Goal: Task Accomplishment & Management: Manage account settings

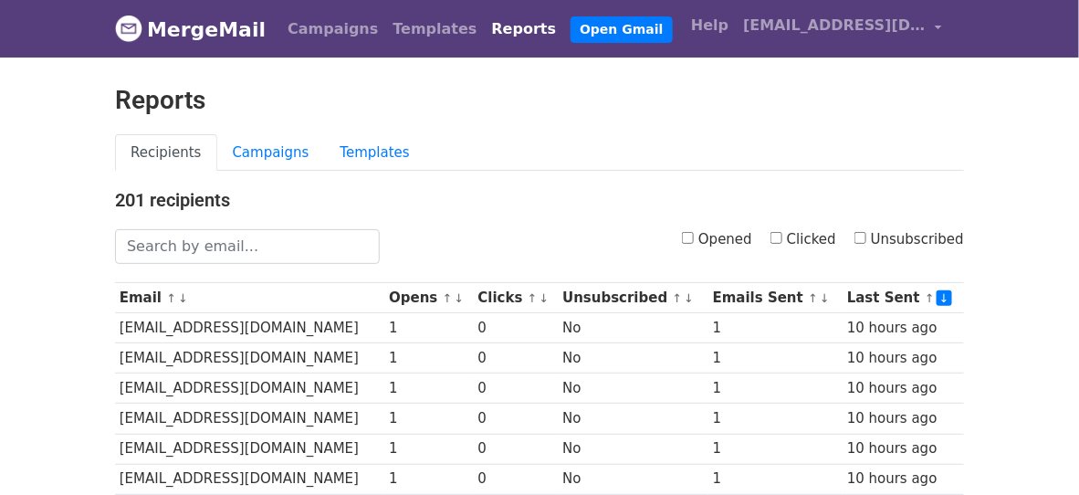
click at [245, 154] on link "Campaigns" at bounding box center [271, 152] width 108 height 37
click at [485, 31] on link "Reports" at bounding box center [524, 29] width 79 height 36
click at [567, 204] on h4 "201 recipients" at bounding box center [539, 200] width 849 height 22
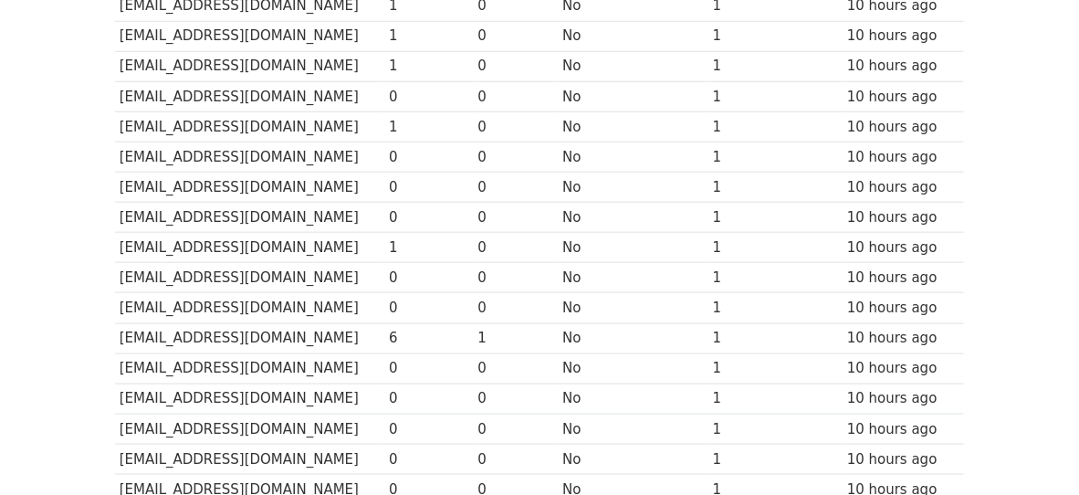
scroll to position [412, 0]
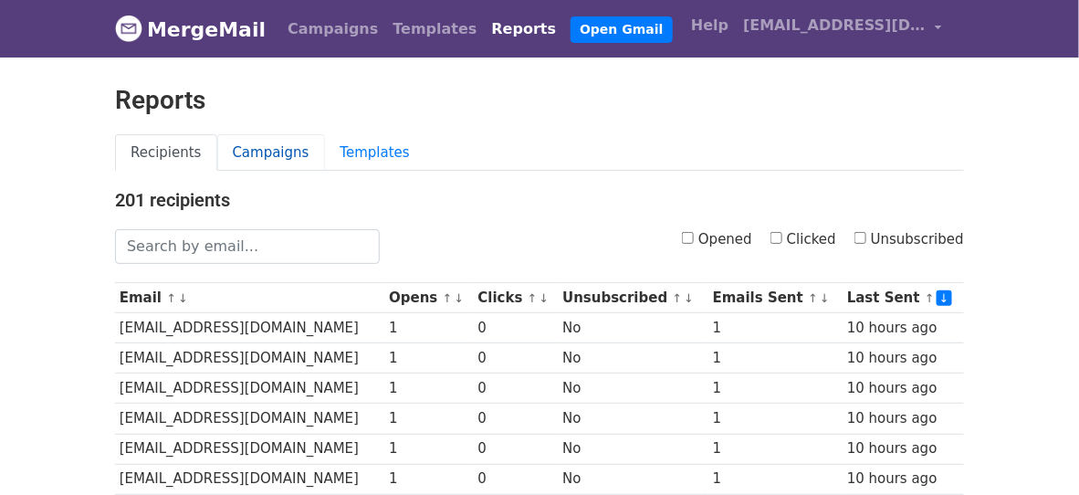
click at [249, 158] on link "Campaigns" at bounding box center [271, 152] width 108 height 37
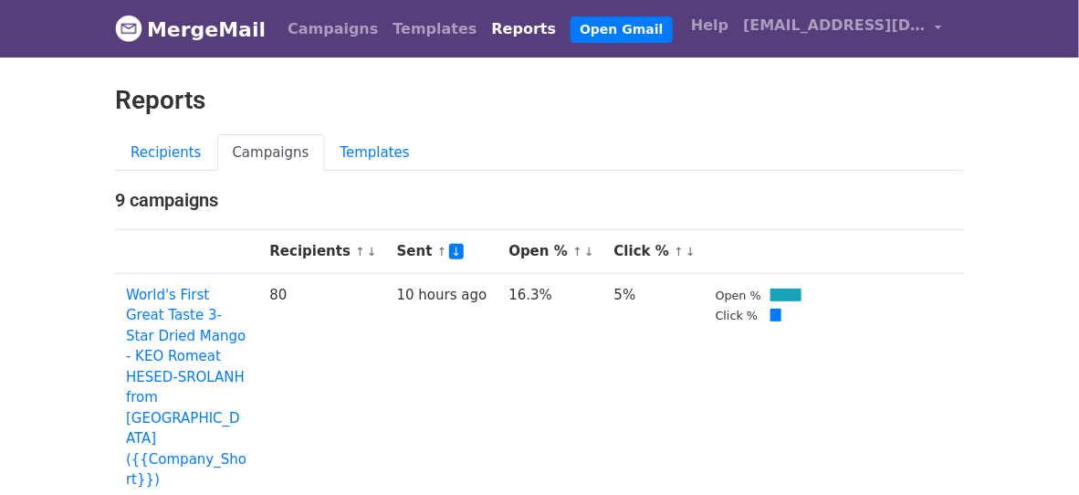
click at [809, 189] on h4 "9 campaigns" at bounding box center [539, 200] width 849 height 22
click at [737, 141] on ul "Recipients Campaigns Templates" at bounding box center [539, 152] width 849 height 37
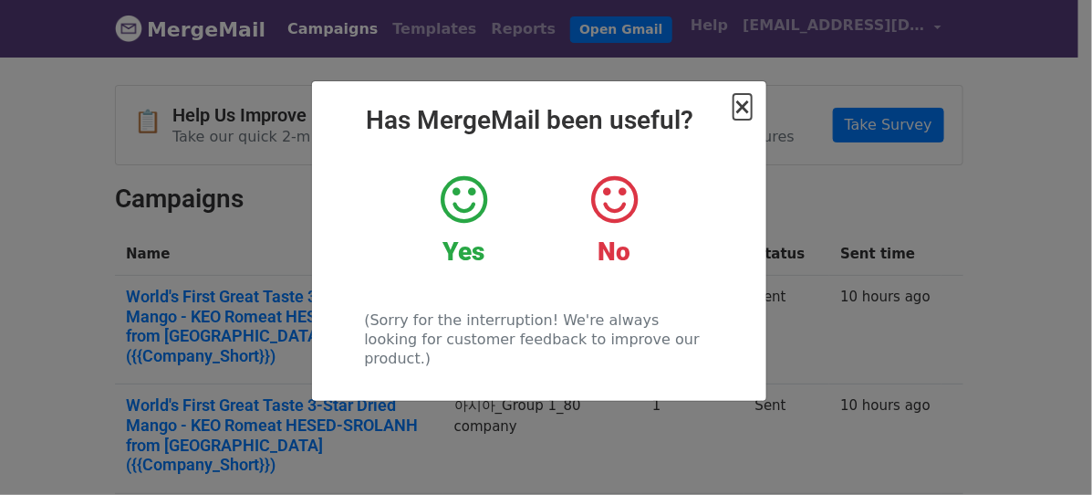
click at [742, 103] on span "×" at bounding box center [743, 107] width 18 height 26
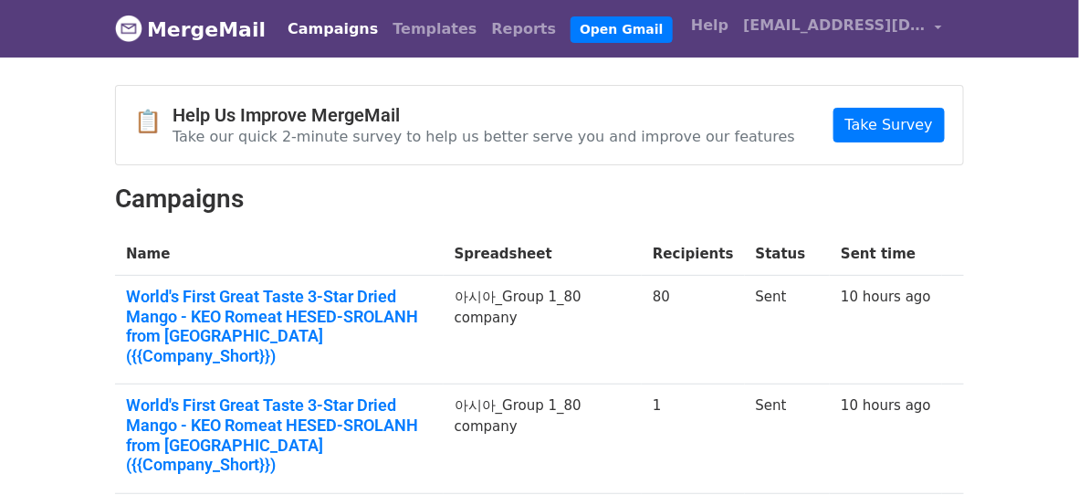
click at [209, 30] on link "MergeMail" at bounding box center [190, 29] width 151 height 38
click at [530, 190] on h2 "Campaigns" at bounding box center [539, 198] width 849 height 31
click at [398, 23] on link "Templates" at bounding box center [434, 29] width 99 height 36
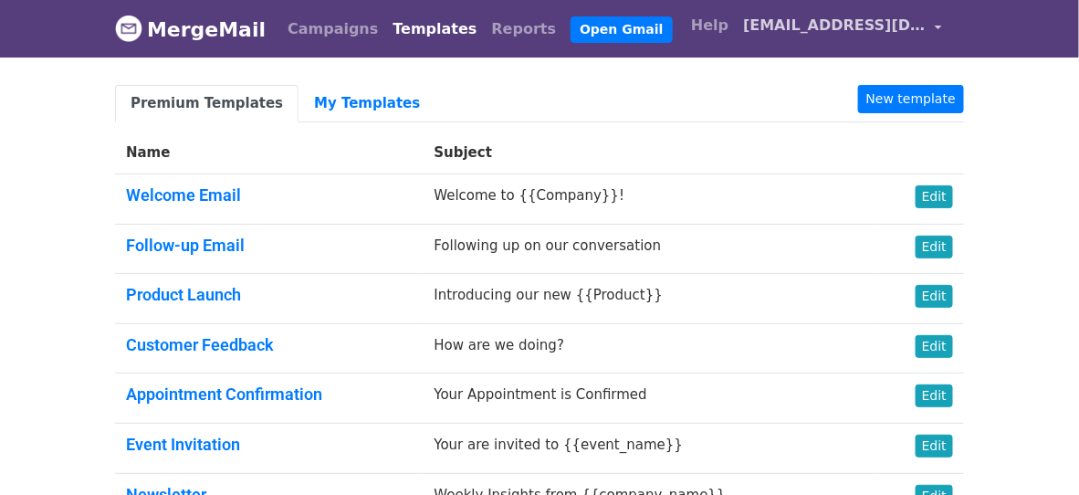
click at [879, 25] on span "[EMAIL_ADDRESS][DOMAIN_NAME]" at bounding box center [834, 26] width 182 height 22
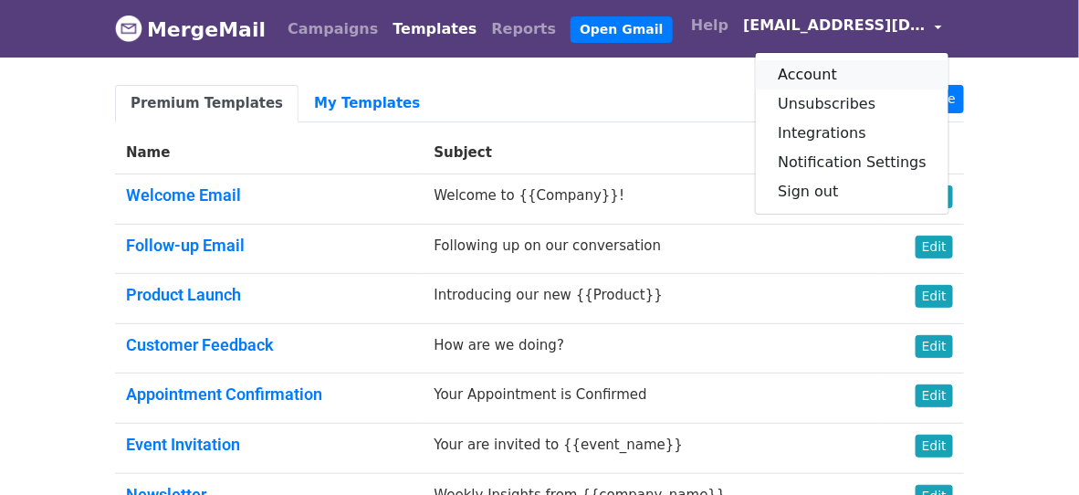
click at [837, 66] on link "Account" at bounding box center [852, 74] width 193 height 29
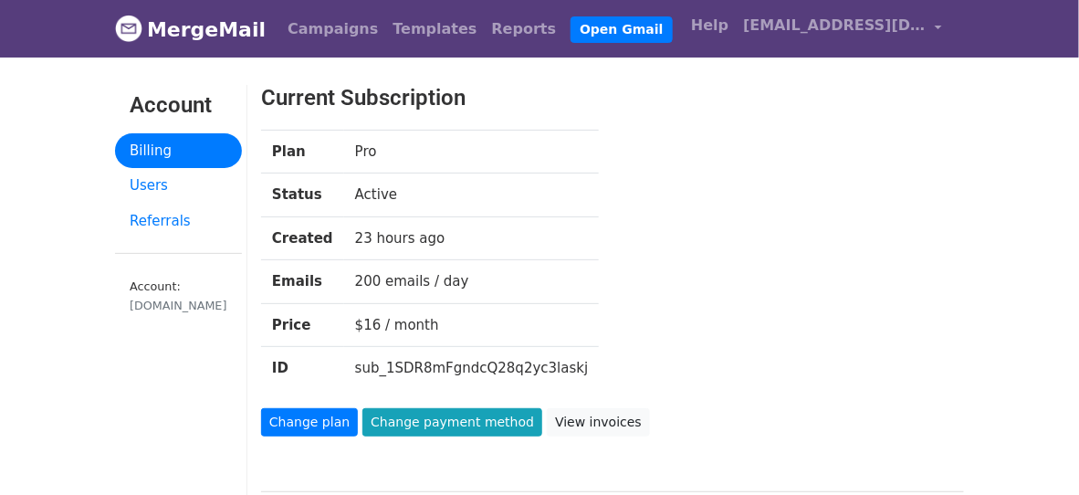
click at [639, 254] on div "Plan Pro Status Active Created 23 hours ago Emails 200 emails / day Price $16 /…" at bounding box center [581, 269] width 669 height 278
click at [621, 255] on div "Plan Pro Status Active Created 23 hours ago Emails 200 emails / day Price $16 /…" at bounding box center [581, 269] width 669 height 278
click at [193, 25] on link "MergeMail" at bounding box center [190, 29] width 151 height 38
